Goal: Check status

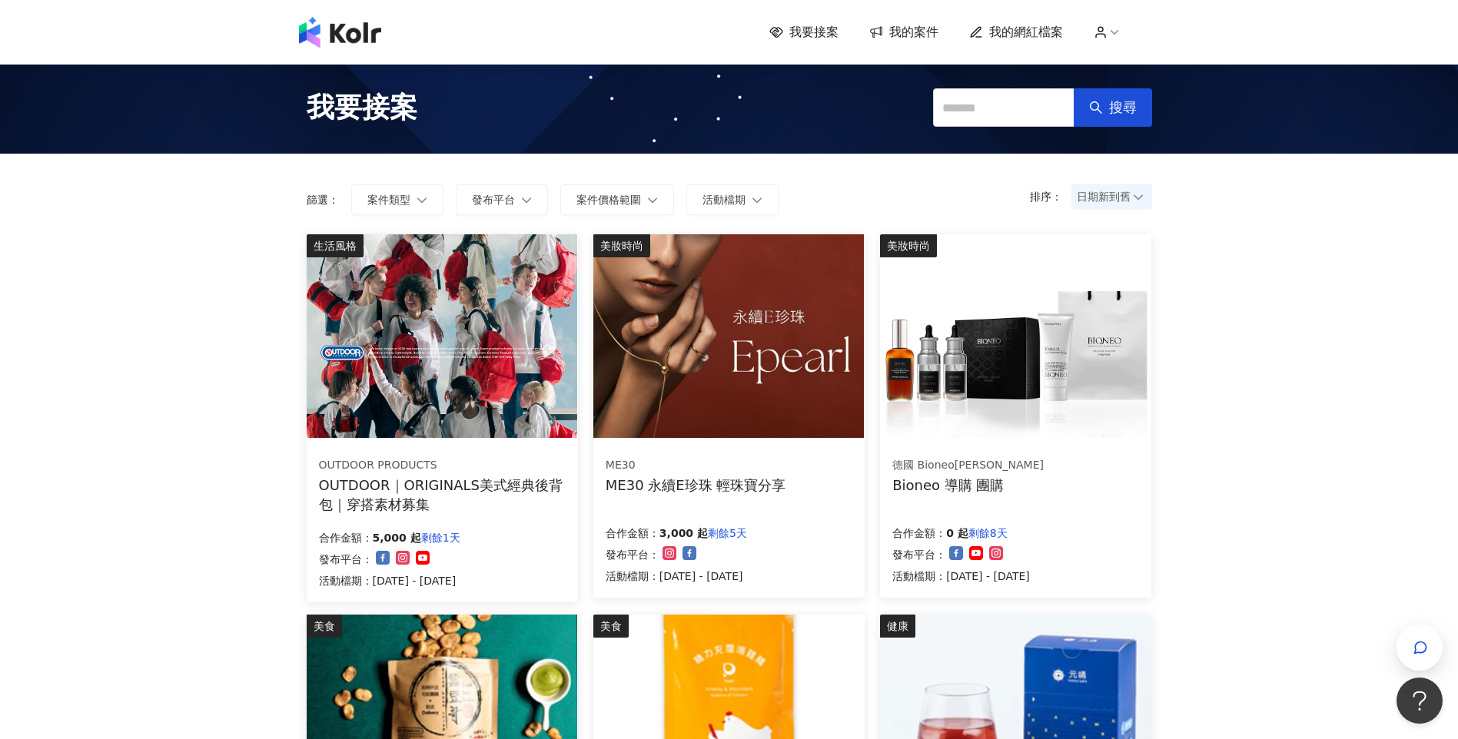
click at [927, 37] on span "我的案件" at bounding box center [913, 32] width 49 height 17
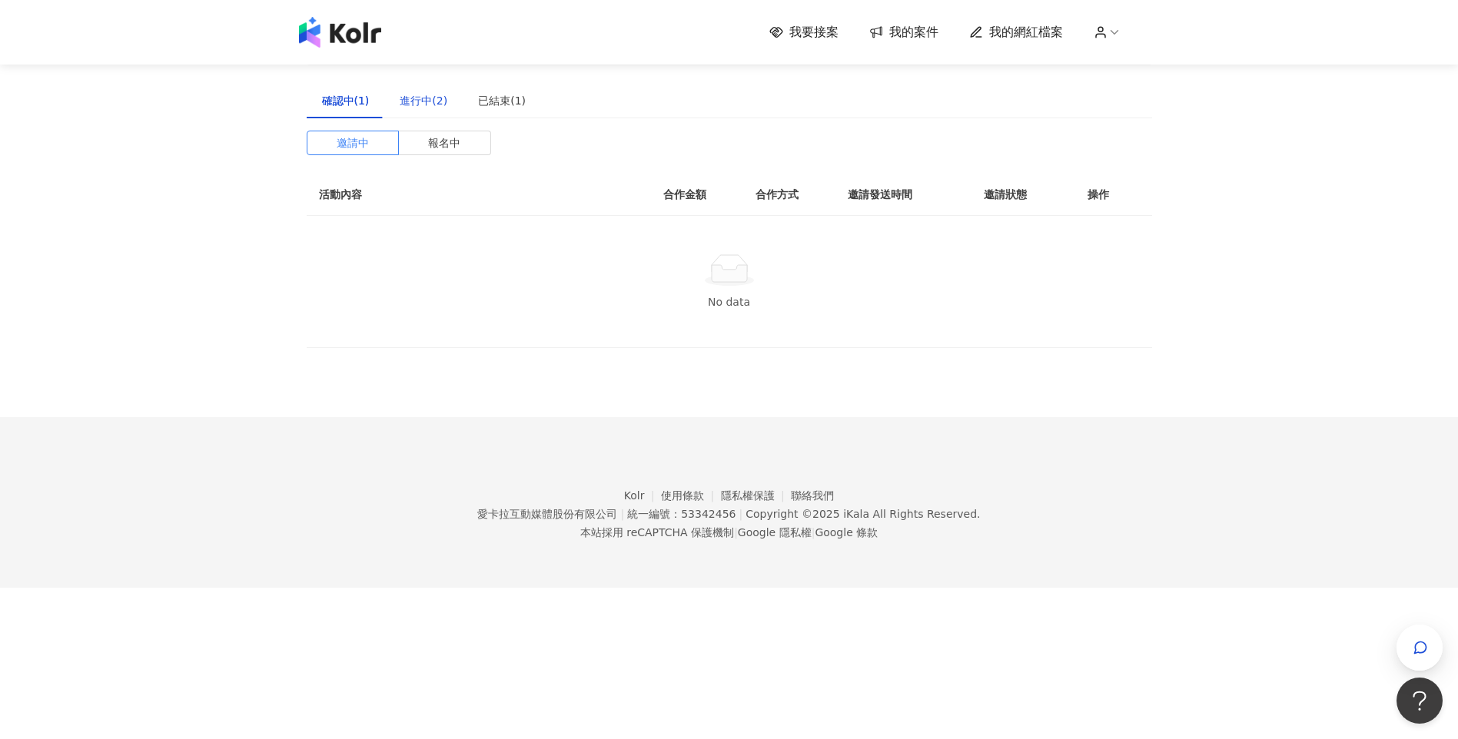
click at [413, 97] on div "進行中(2)" at bounding box center [424, 100] width 48 height 17
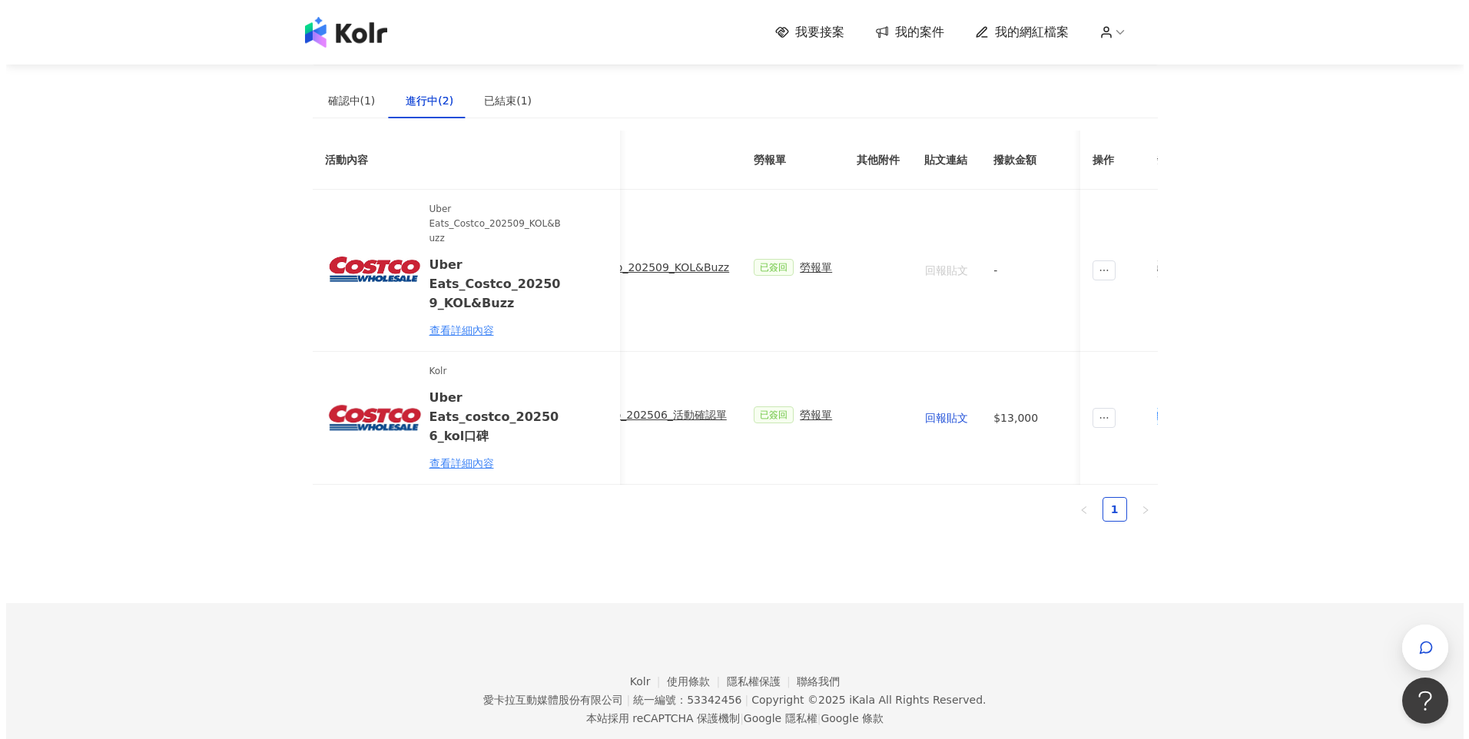
scroll to position [0, 461]
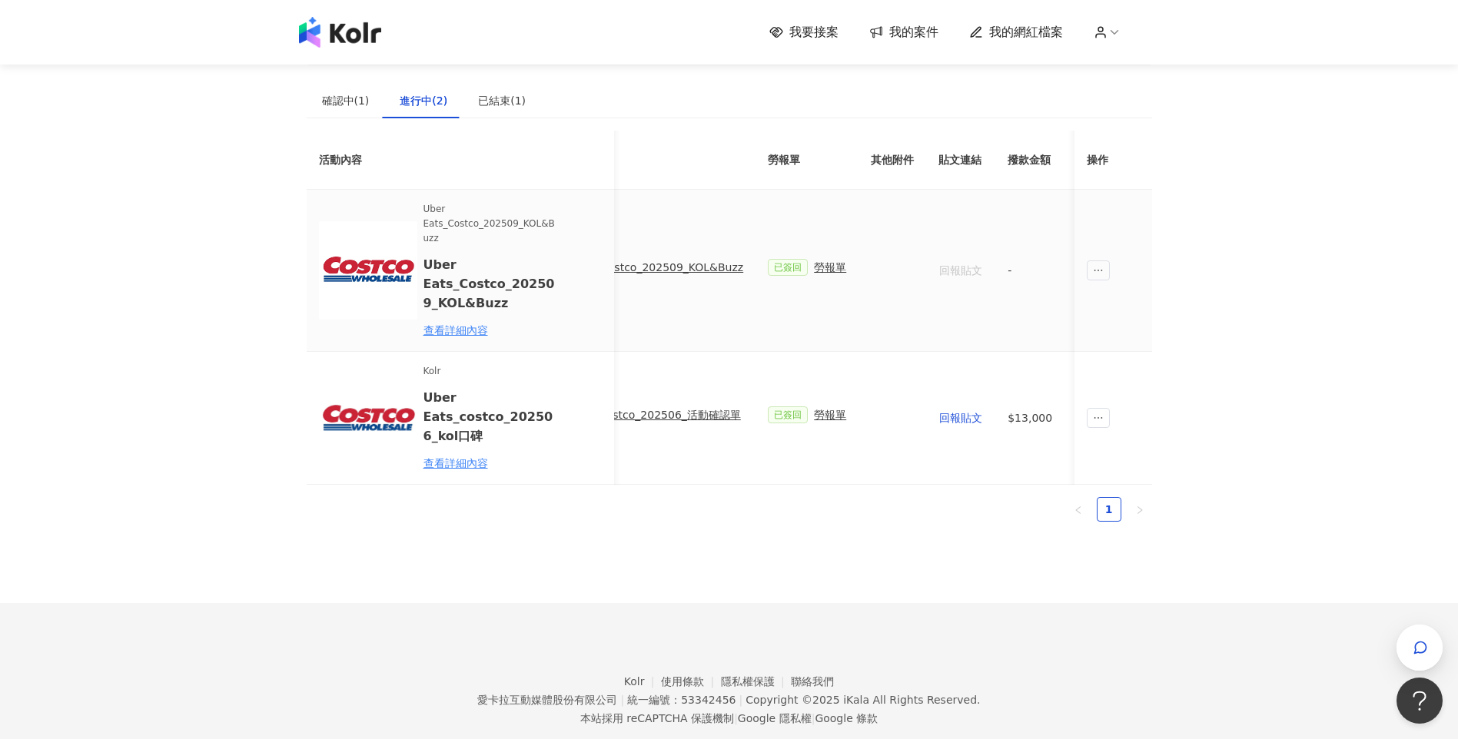
click at [814, 270] on div "勞報單" at bounding box center [830, 267] width 32 height 17
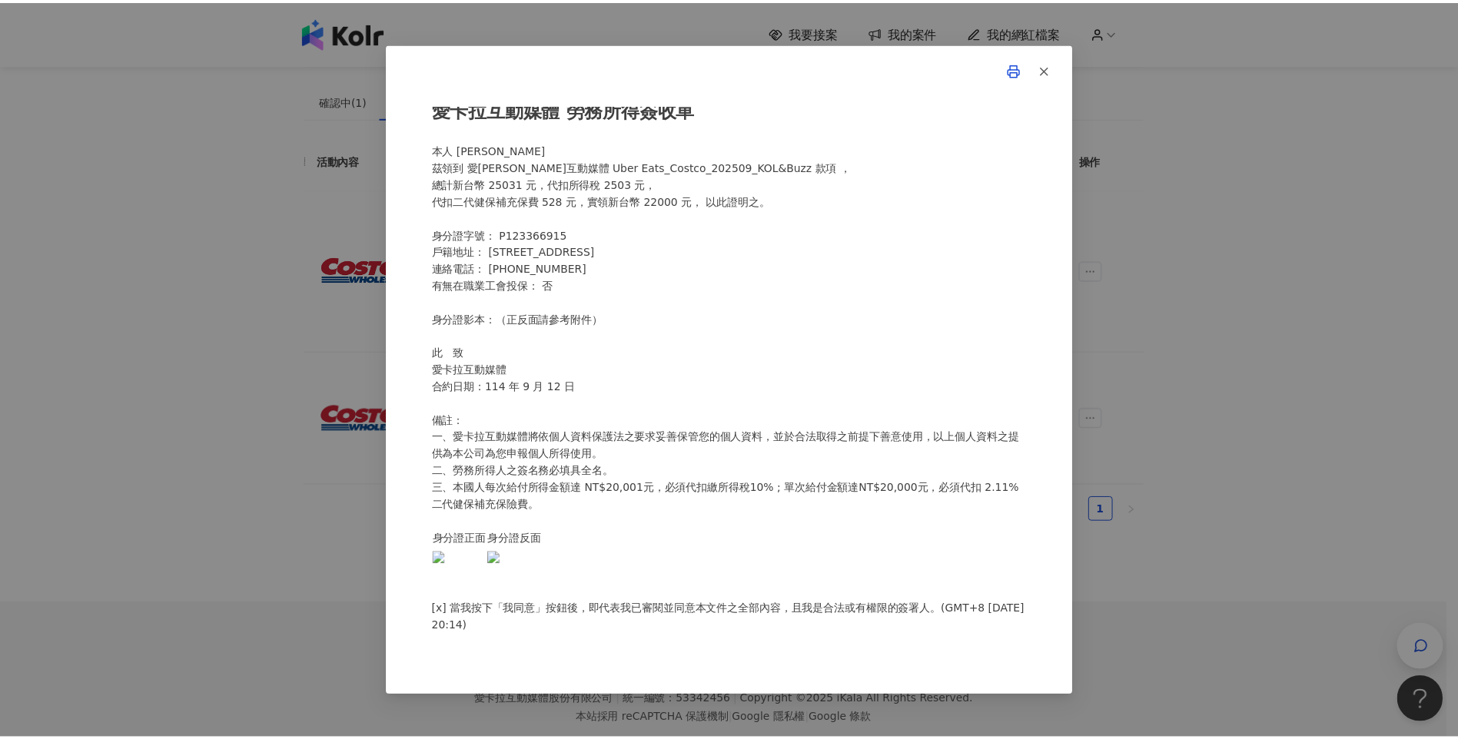
scroll to position [144, 0]
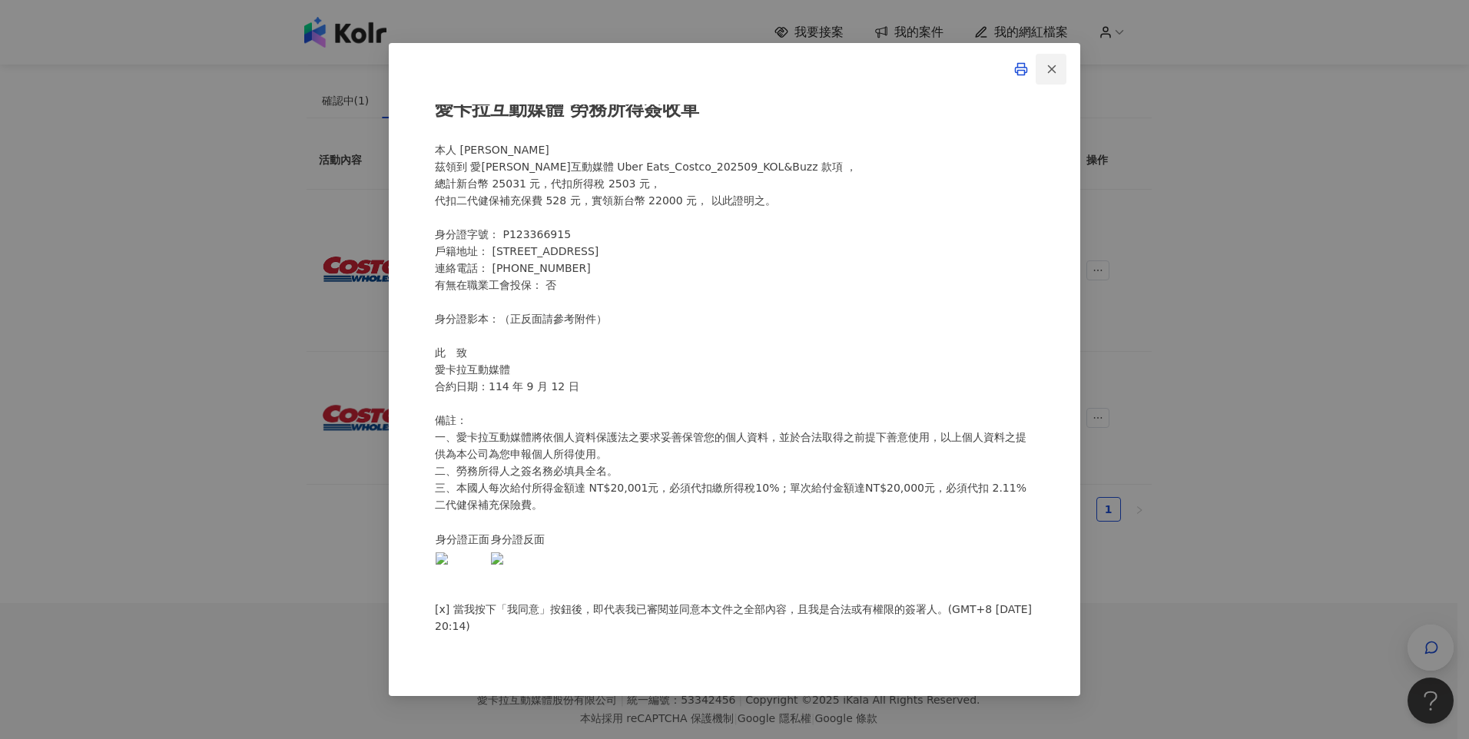
click at [1045, 72] on icon "button" at bounding box center [1052, 69] width 14 height 14
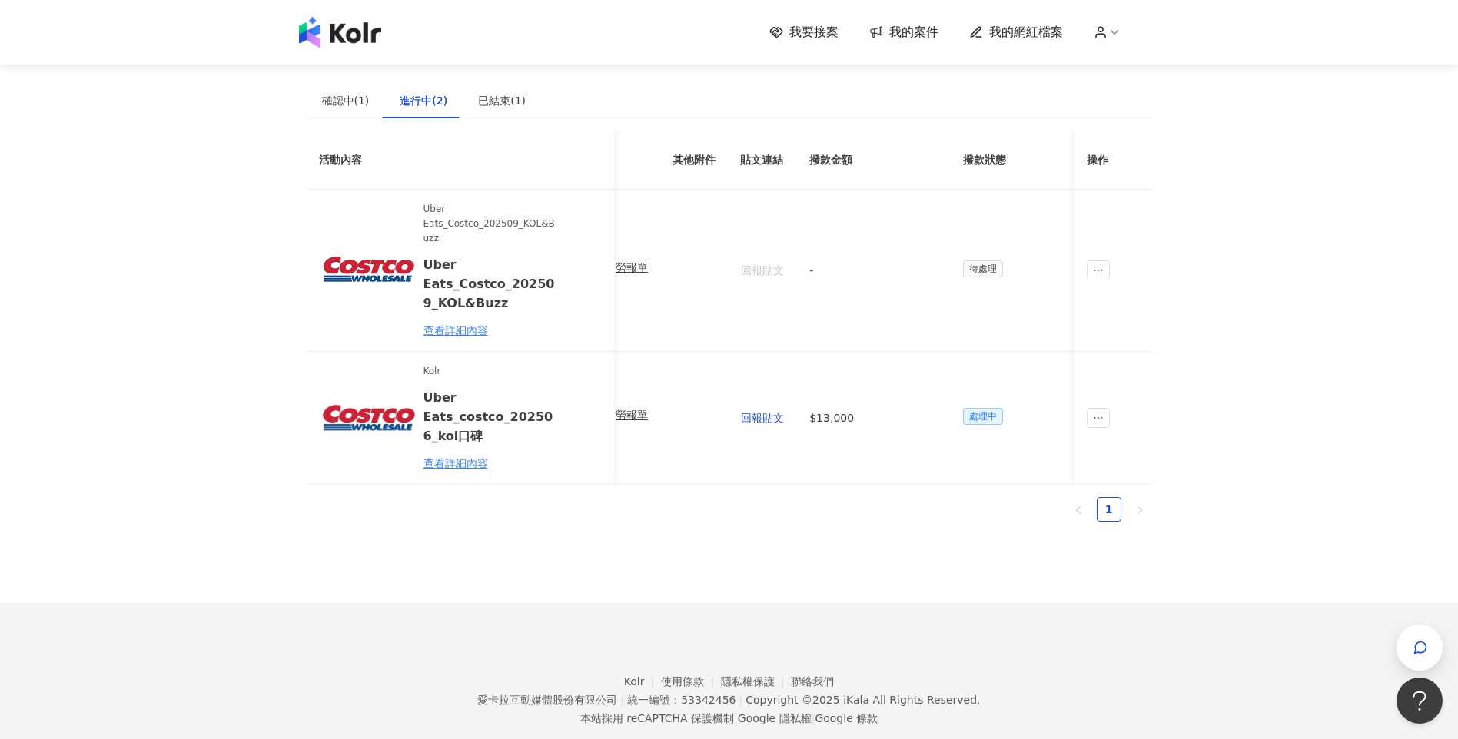
scroll to position [0, 669]
click at [1091, 270] on span "ellipsis" at bounding box center [1098, 271] width 23 height 20
click at [1297, 395] on div "我要接案 我的案件 我的網紅檔案 建議執行流程 確認中(1) 進行中(2) 已結束(1) 邀請中 報名中 活動內容 合作金額 合作方式 邀請發送時間 邀請狀態…" at bounding box center [729, 387] width 1458 height 774
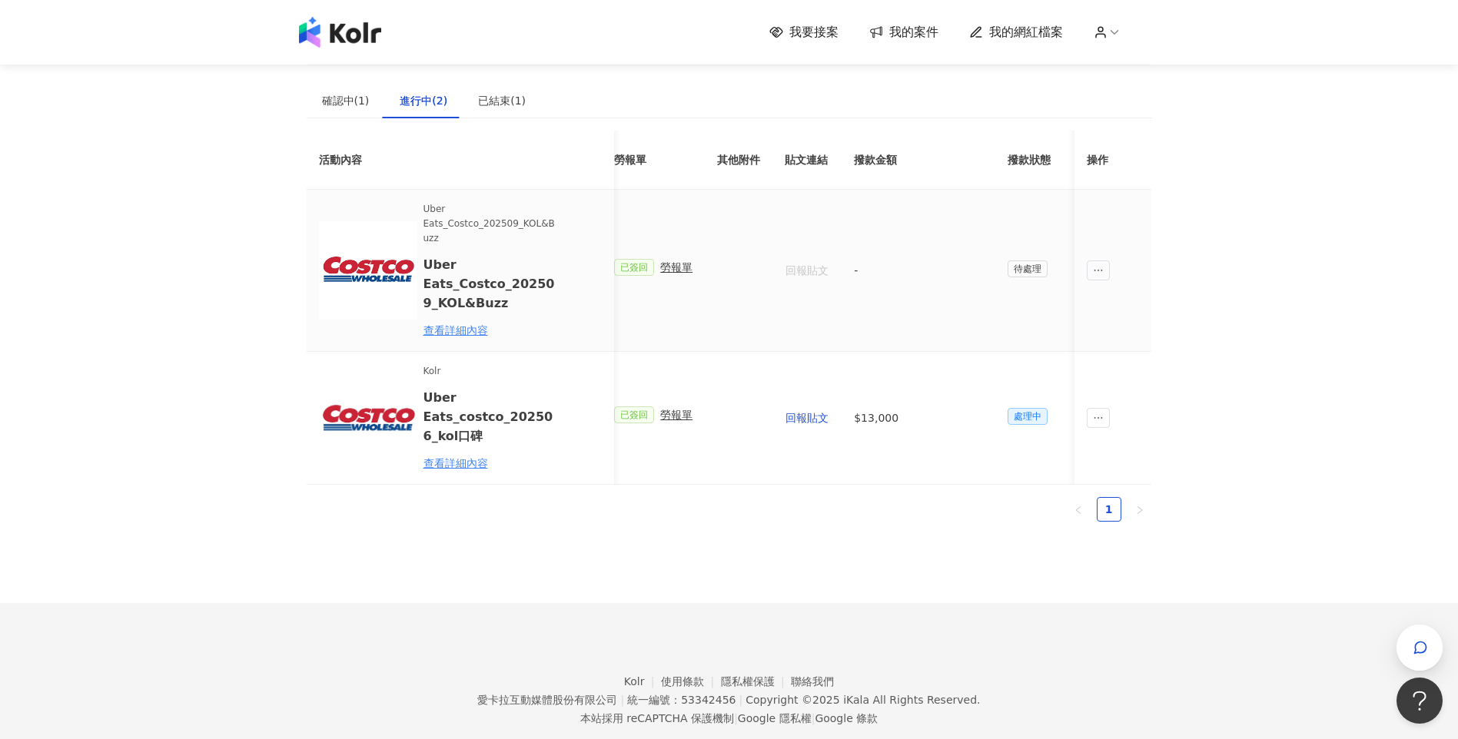
click at [1015, 267] on span "待處理" at bounding box center [1027, 269] width 40 height 17
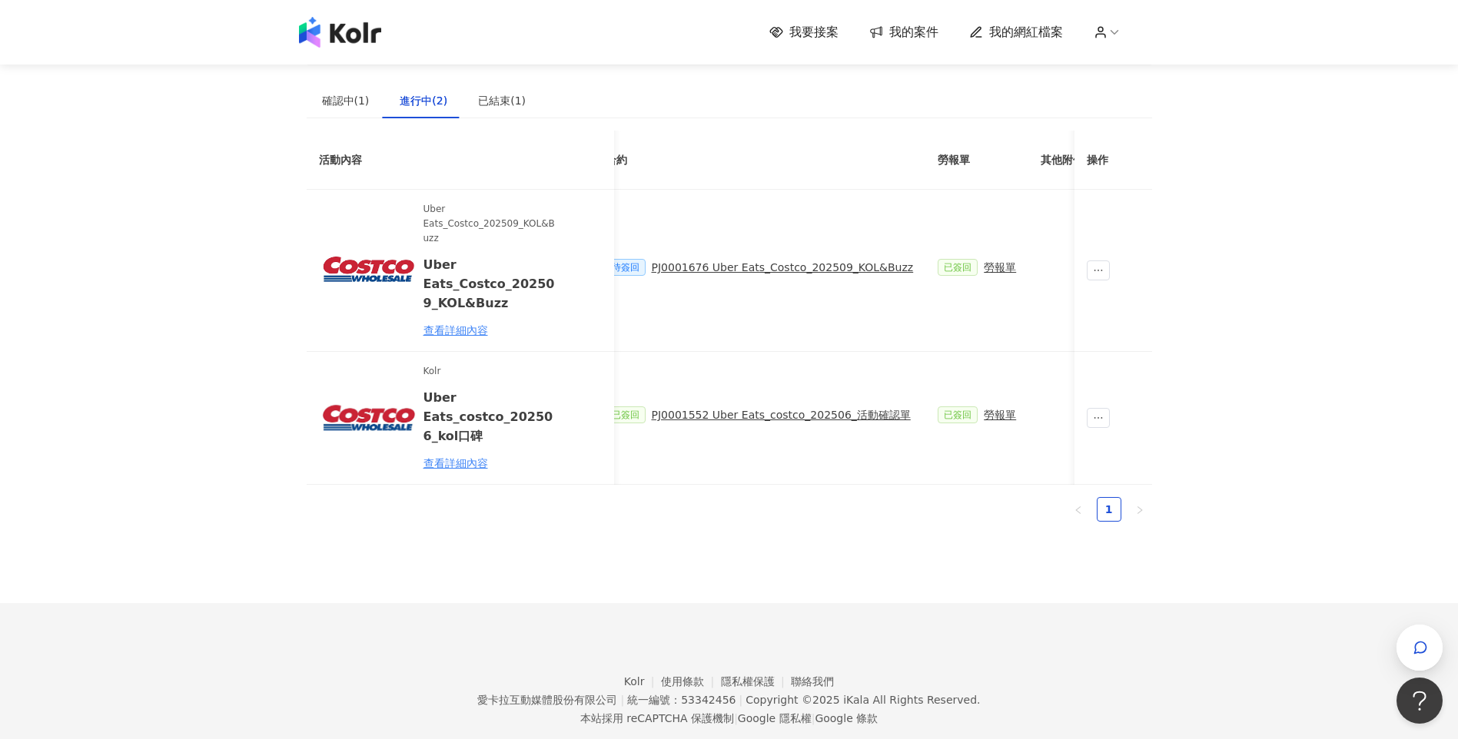
scroll to position [0, 28]
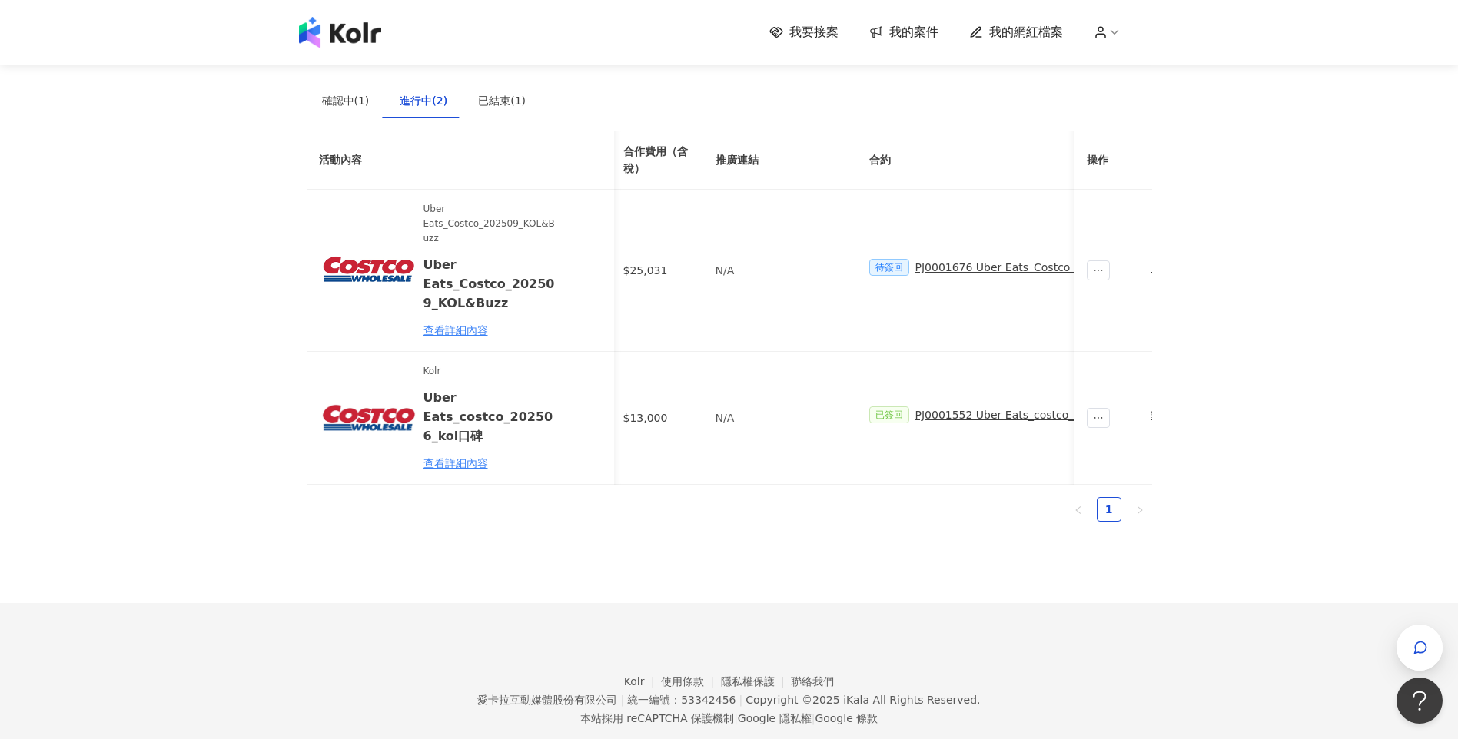
click at [838, 35] on span "我要接案" at bounding box center [813, 32] width 49 height 17
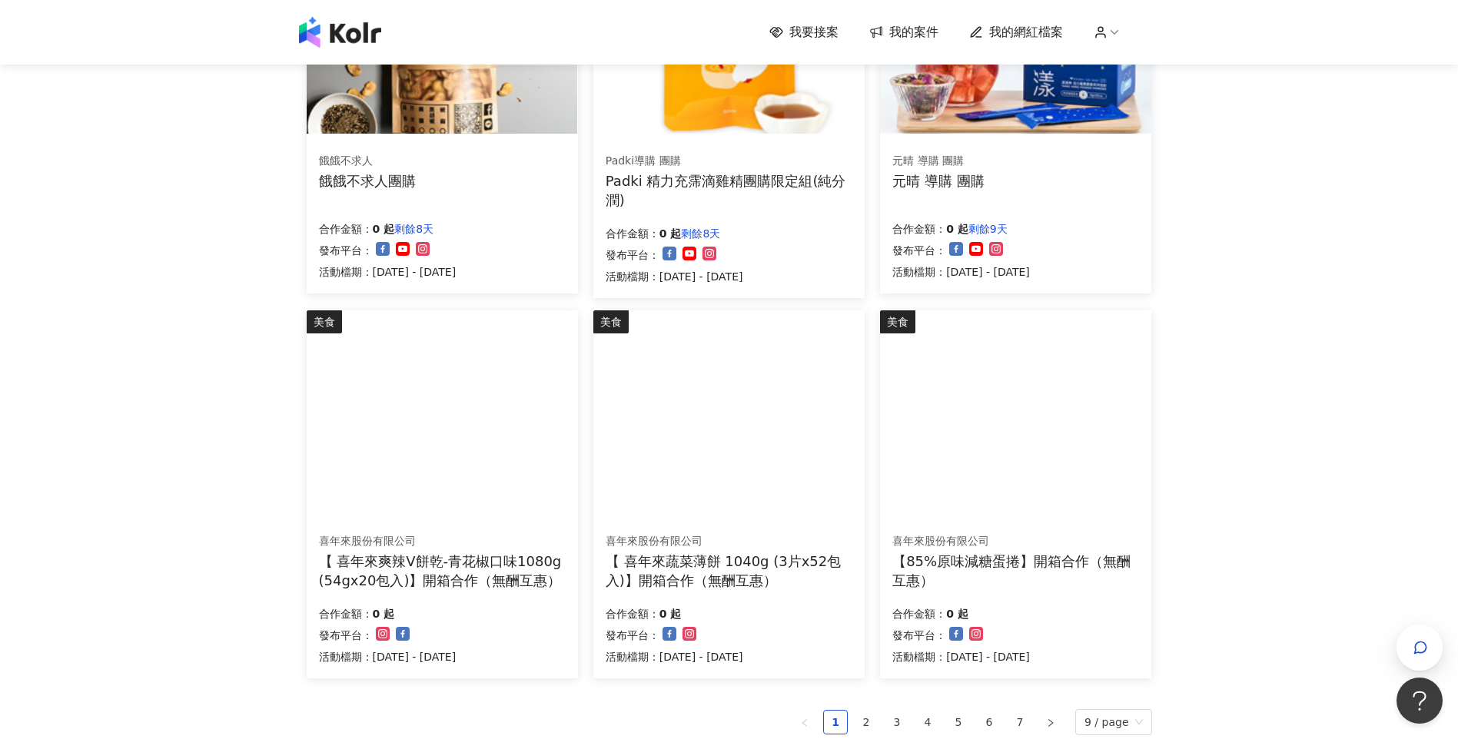
scroll to position [692, 0]
